Goal: Task Accomplishment & Management: Use online tool/utility

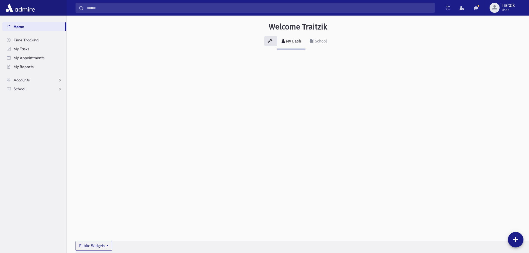
click at [22, 90] on span "School" at bounding box center [20, 88] width 12 height 5
click at [27, 97] on span "Students" at bounding box center [24, 97] width 15 height 5
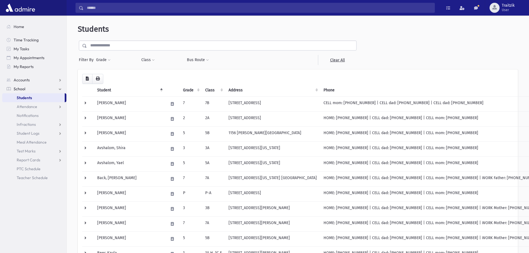
click at [102, 48] on input "text" at bounding box center [221, 46] width 269 height 10
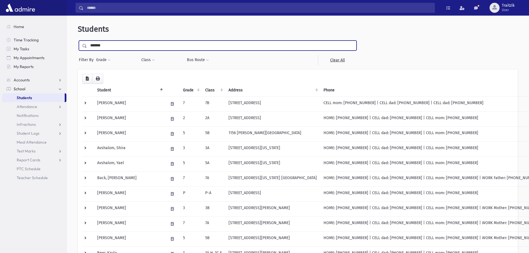
type input "*******"
click at [78, 41] on input "submit" at bounding box center [86, 44] width 16 height 7
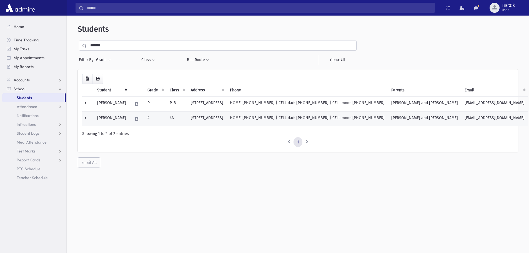
click at [166, 116] on td "4A" at bounding box center [176, 118] width 21 height 15
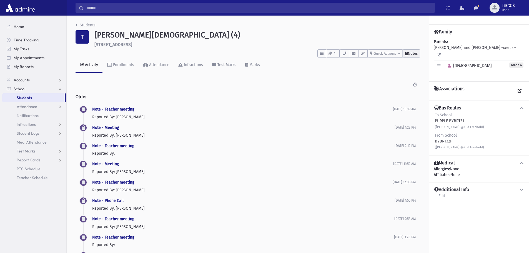
click at [410, 56] on button "Notes" at bounding box center [410, 53] width 17 height 8
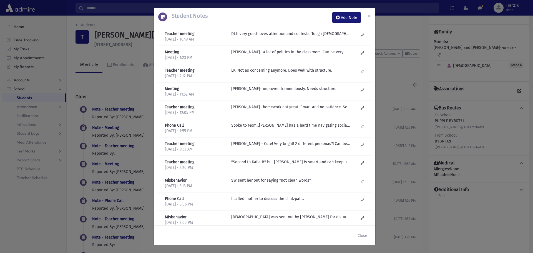
click at [344, 17] on button "Add Note" at bounding box center [346, 17] width 29 height 10
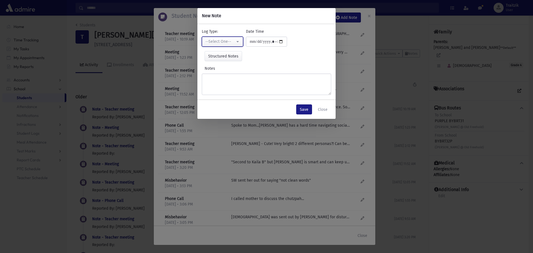
click at [207, 42] on div "--Select One--" at bounding box center [220, 42] width 30 height 6
click at [211, 87] on link "Misbehavior" at bounding box center [222, 90] width 41 height 10
select select "*"
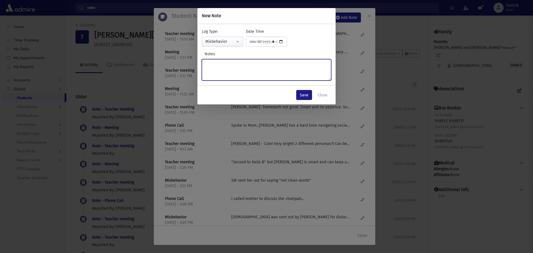
click at [215, 69] on textarea "Notes" at bounding box center [266, 69] width 129 height 21
type textarea "**********"
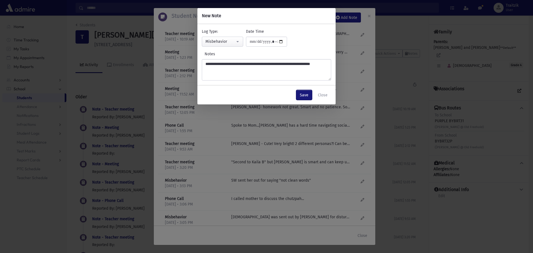
click at [304, 93] on button "Save" at bounding box center [304, 95] width 16 height 10
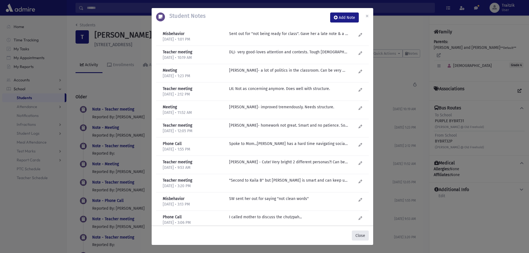
click at [361, 232] on button "Close" at bounding box center [360, 235] width 17 height 10
